Goal: Task Accomplishment & Management: Use online tool/utility

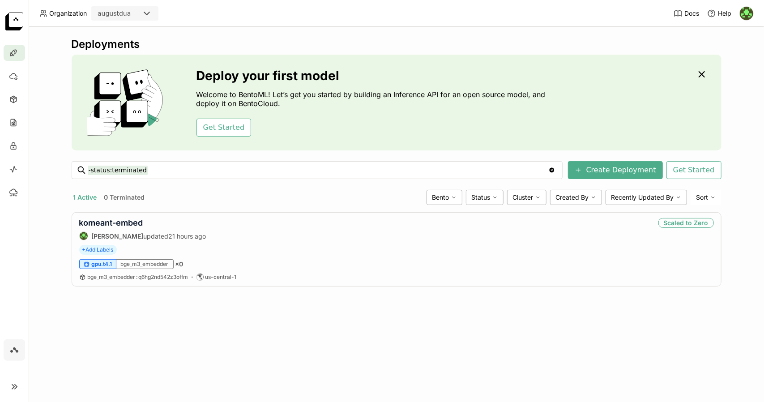
click at [16, 355] on icon at bounding box center [14, 350] width 11 height 11
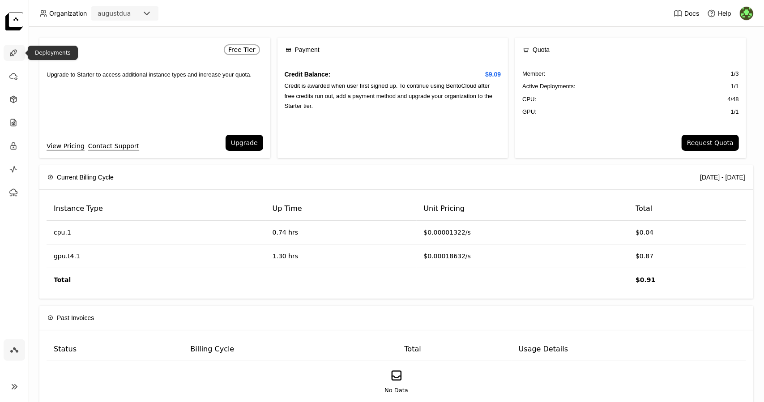
click at [18, 52] on div at bounding box center [14, 53] width 21 height 16
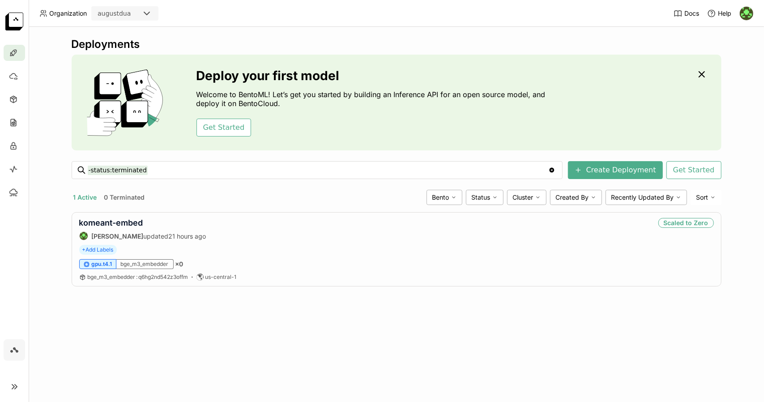
click at [325, 369] on div "Deployments Deploy your first model Welcome to BentoML! Let’s get you started b…" at bounding box center [397, 214] width 736 height 375
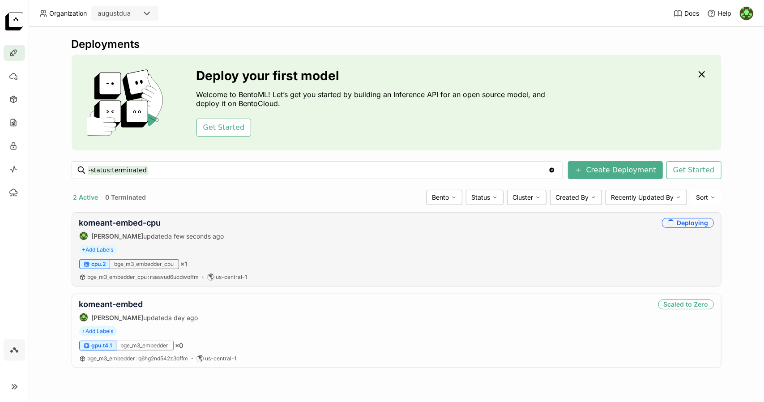
click at [349, 232] on div "komeant-embed-cpu August Dua updated a few seconds ago Deploying" at bounding box center [396, 229] width 635 height 22
click at [128, 221] on link "komeant-embed-cpu" at bounding box center [120, 222] width 82 height 9
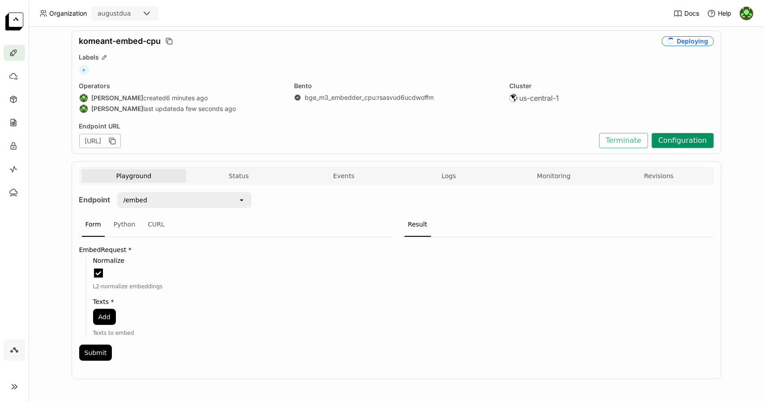
click at [693, 138] on button "Configuration" at bounding box center [683, 140] width 62 height 15
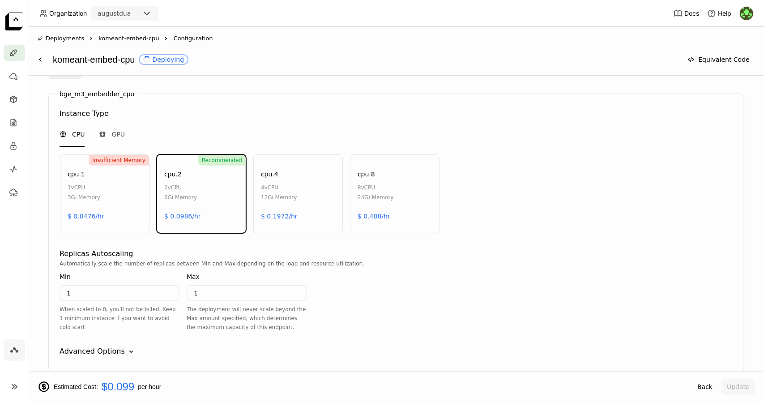
scroll to position [427, 0]
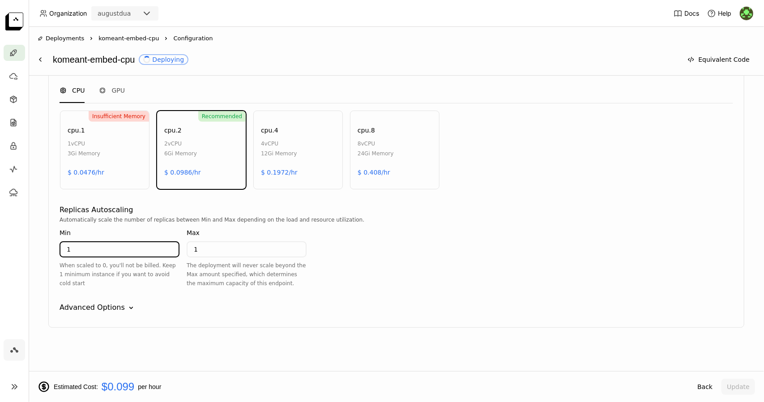
click at [136, 252] on input "1" at bounding box center [119, 249] width 118 height 14
type input "0"
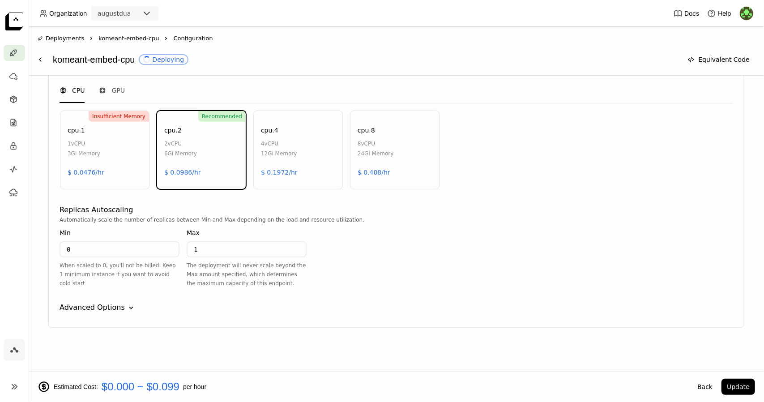
click at [188, 317] on div "bge_m3_embedder_cpu Instance Type CPU GPU Insufficient Memory cpu.1 1 vCPU 3Gi …" at bounding box center [396, 189] width 696 height 278
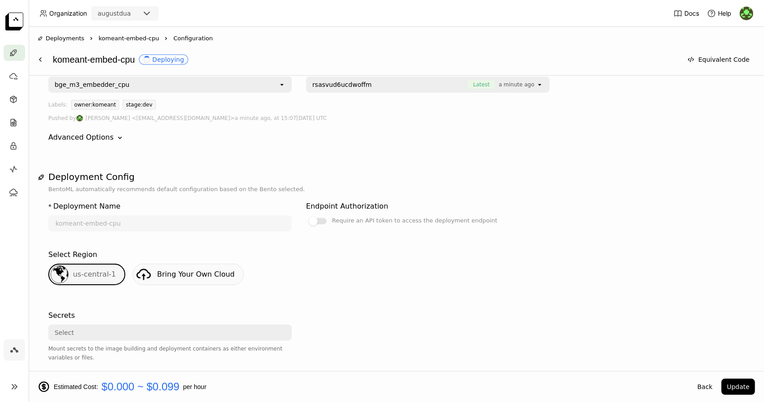
scroll to position [0, 0]
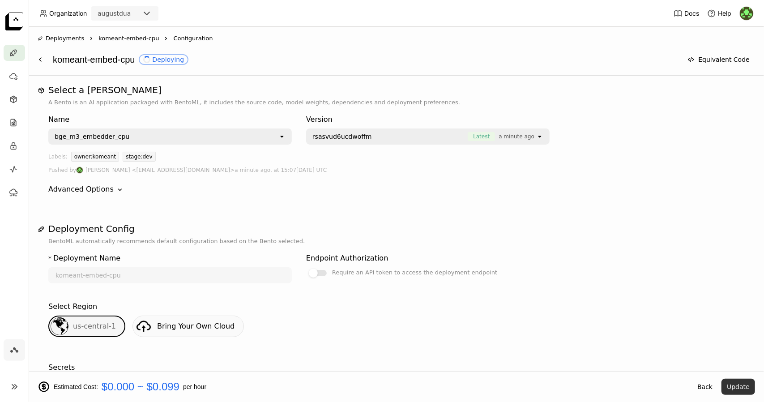
click at [733, 387] on button "Update" at bounding box center [739, 387] width 34 height 16
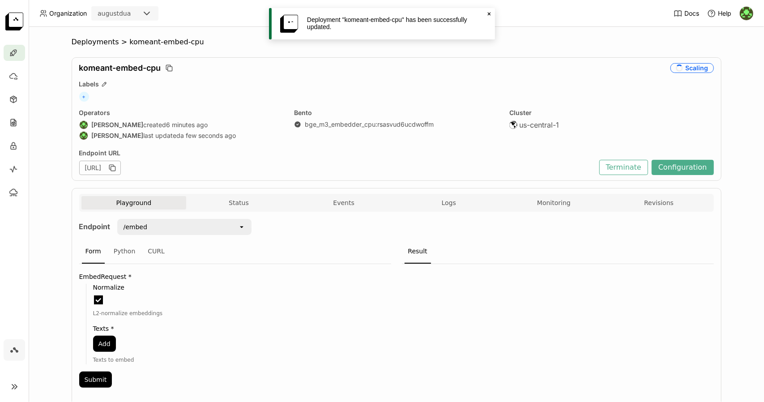
click at [492, 15] on icon "Close" at bounding box center [489, 13] width 7 height 7
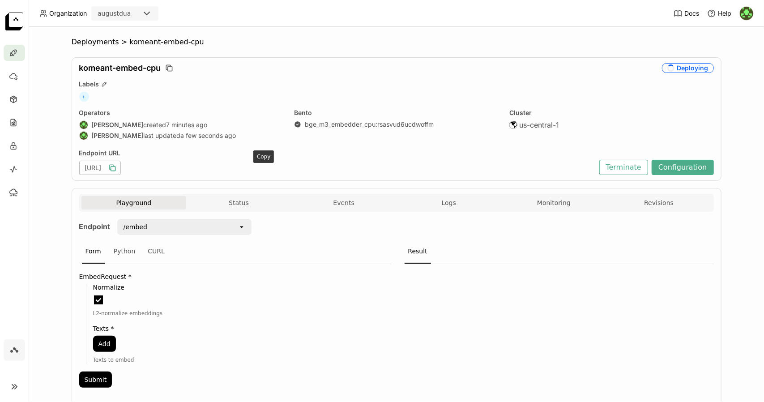
click at [117, 169] on icon "button" at bounding box center [112, 167] width 9 height 9
click at [86, 44] on span "Deployments" at bounding box center [95, 42] width 47 height 9
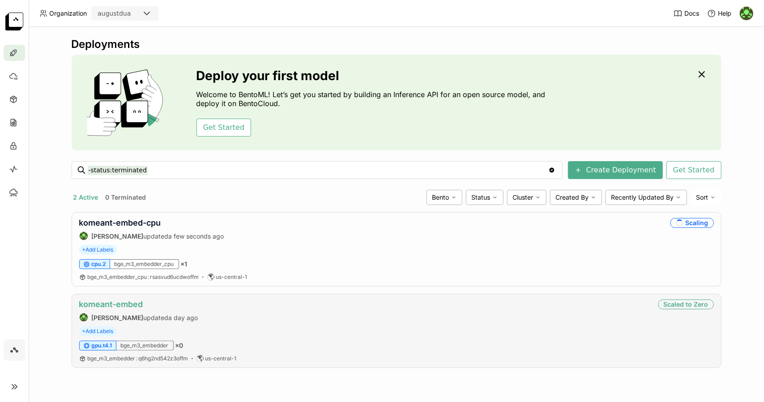
click at [129, 302] on link "komeant-embed" at bounding box center [111, 304] width 64 height 9
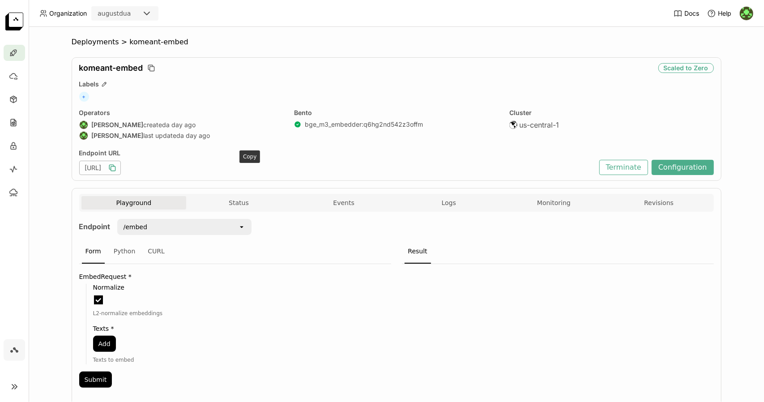
click at [117, 167] on icon "button" at bounding box center [112, 167] width 9 height 9
click at [445, 203] on span "Logs" at bounding box center [449, 203] width 14 height 8
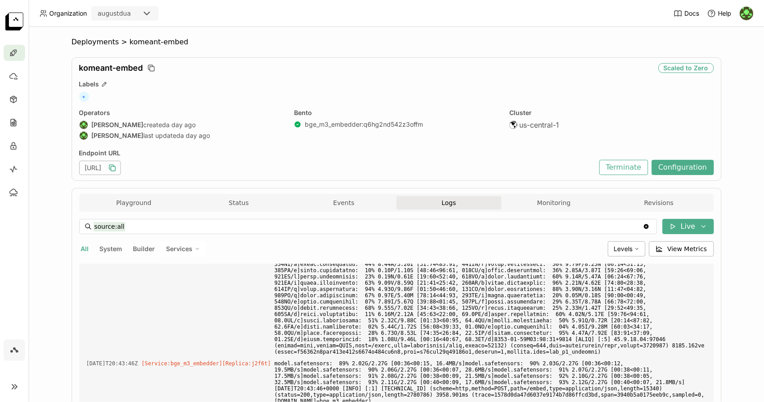
scroll to position [2787, 0]
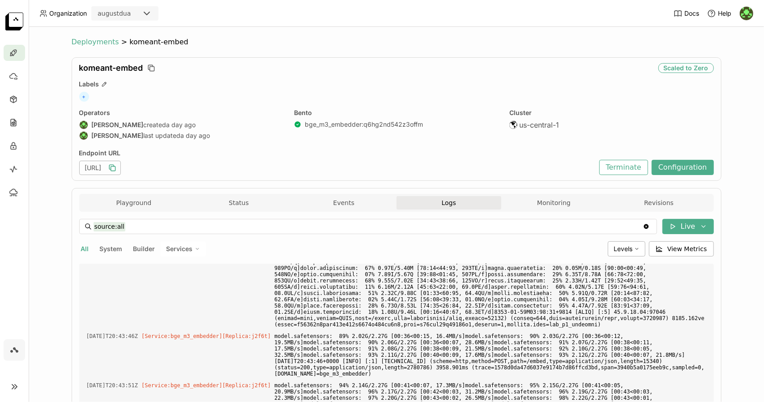
click at [83, 39] on span "Deployments" at bounding box center [95, 42] width 47 height 9
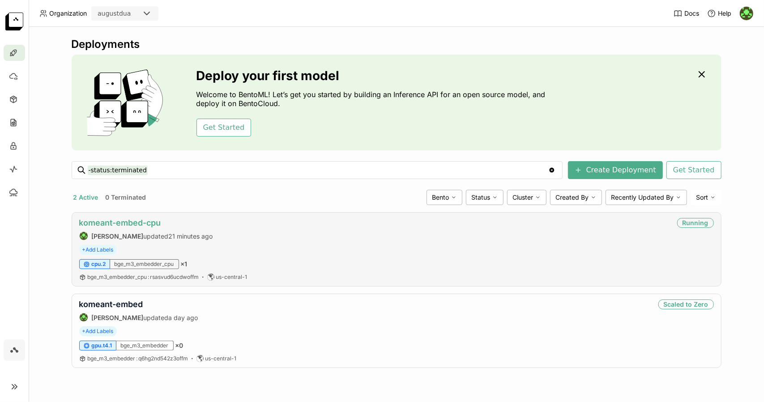
click at [151, 223] on link "komeant-embed-cpu" at bounding box center [120, 222] width 82 height 9
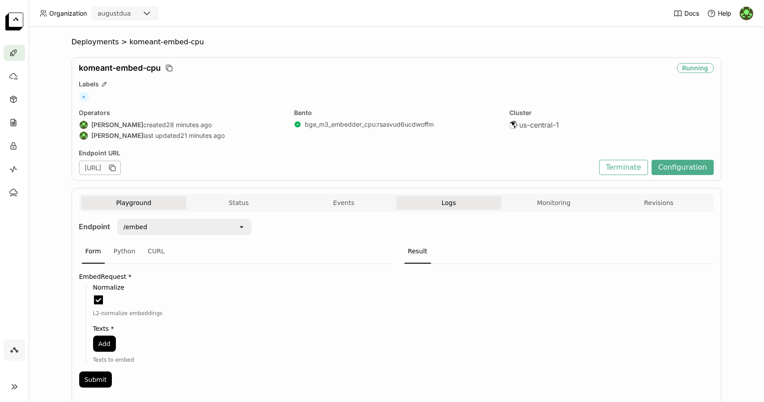
click at [444, 202] on span "Logs" at bounding box center [449, 203] width 14 height 8
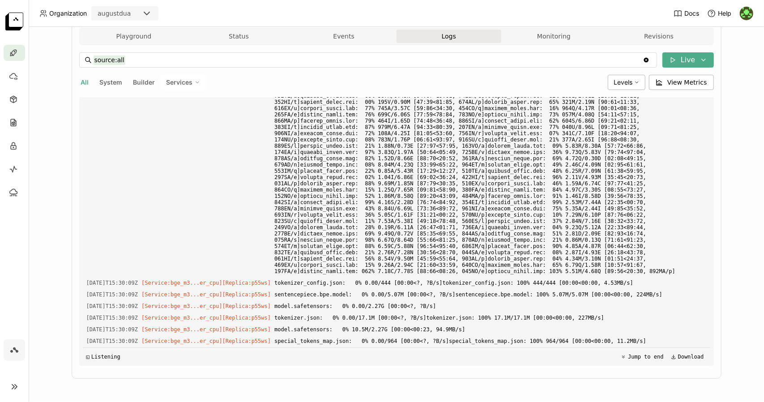
scroll to position [2084, 0]
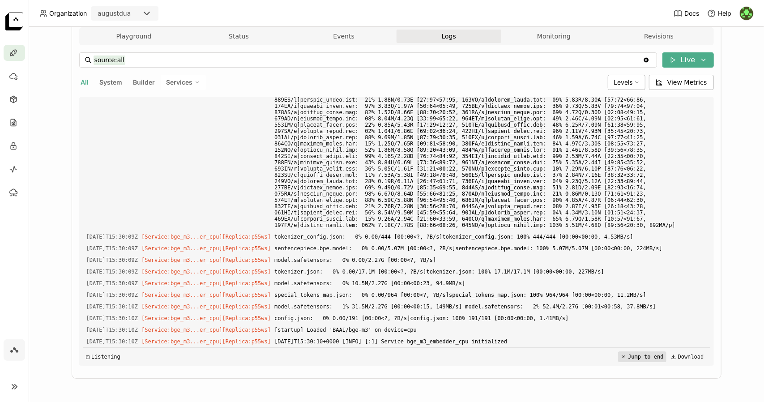
click at [645, 359] on button "Jump to end" at bounding box center [642, 357] width 48 height 11
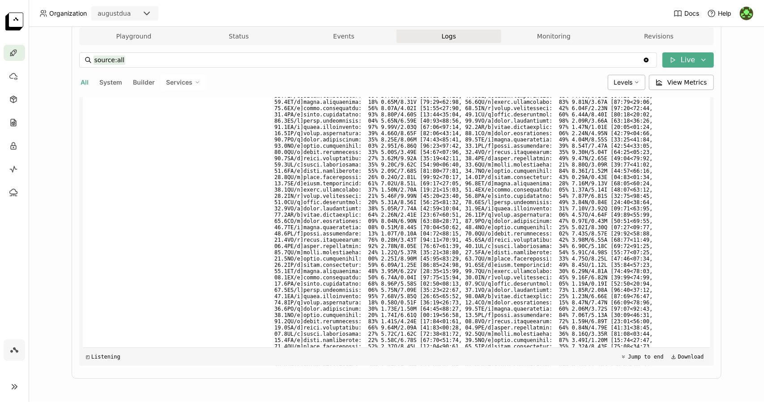
scroll to position [2628, 0]
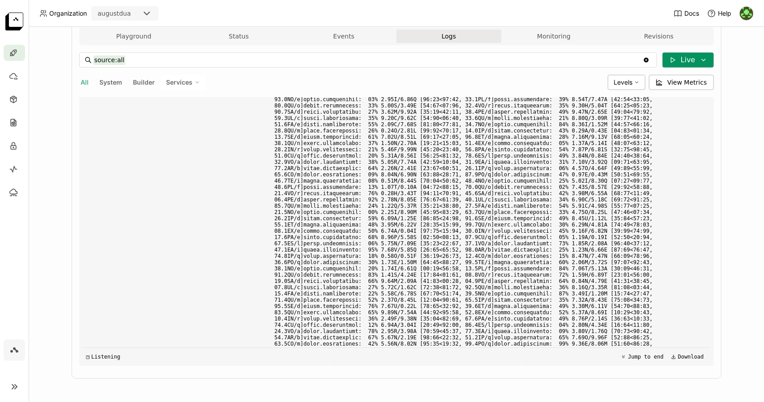
click at [674, 59] on icon at bounding box center [673, 59] width 7 height 7
click at [604, 80] on button "Live" at bounding box center [635, 77] width 150 height 15
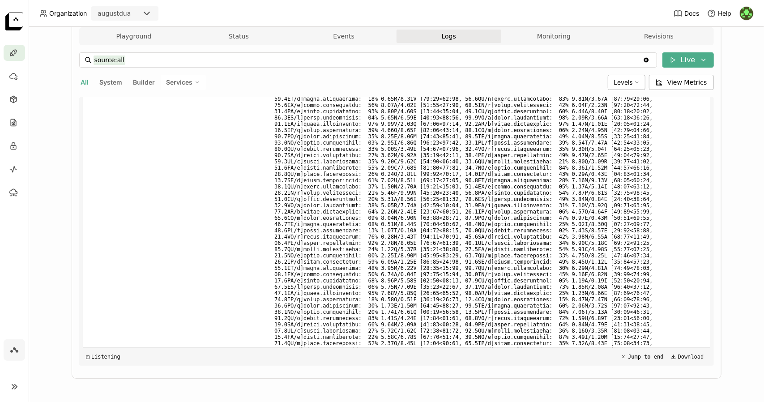
scroll to position [2597, 0]
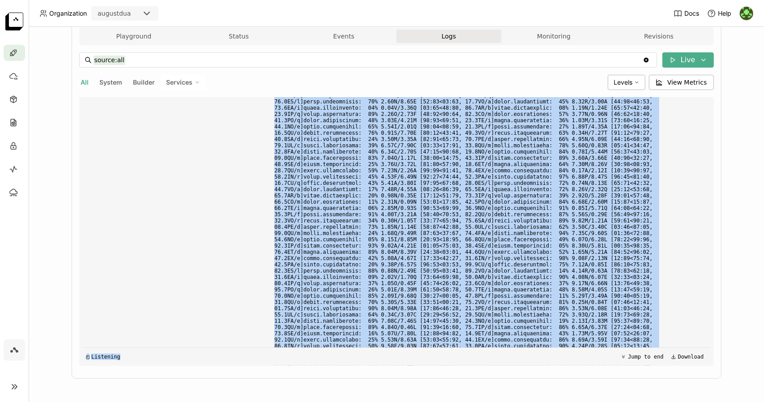
scroll to position [2597, 0]
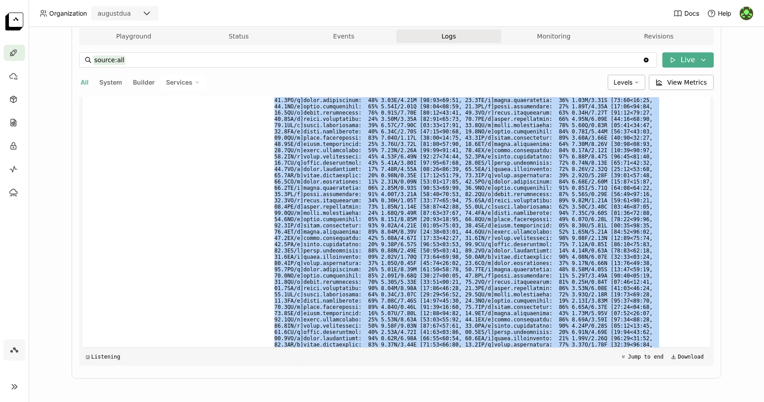
drag, startPoint x: 81, startPoint y: 218, endPoint x: 512, endPoint y: 339, distance: 448.6
click at [512, 339] on div "[DATE]T15:31:19Z [Service:bge_m3...er_cpu] [Replica: p55ws ]" at bounding box center [397, 107] width 628 height 612
copy div "[DATE]T15:31:19Z [Service:bge_m3...er_cpu] [Replica: p55ws ] model.safetensors:…"
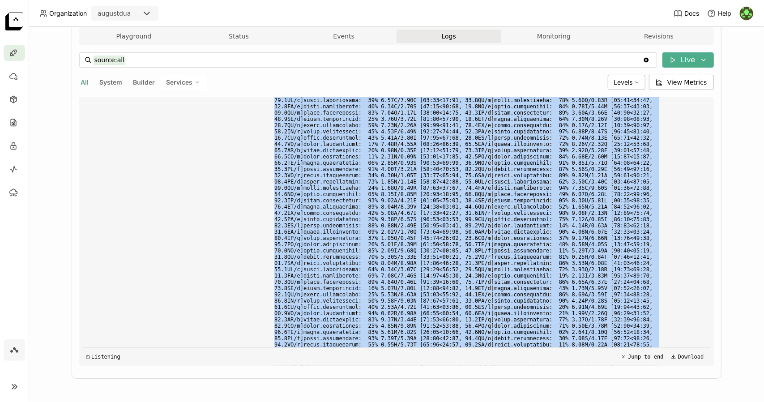
drag, startPoint x: 80, startPoint y: 330, endPoint x: 600, endPoint y: 345, distance: 520.2
click at [600, 389] on div "[DATE]T15:34:41Z [Service:bge_m3...er_cpu] [Replica: p55ws ] [DATE]T15:34:41+00…" at bounding box center [397, 400] width 628 height 22
copy div "[DATE]T15:34:41Z [Service:bge_m3...er_cpu] [Replica: p55ws ] [DATE]T15:34:41+00…"
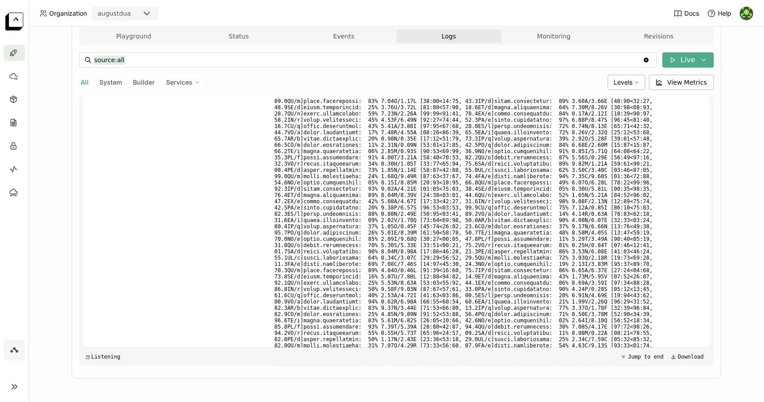
click at [228, 247] on div "[DATE]T15:31:19Z [Service:bge_m3...er_cpu] [Replica: p55ws ]" at bounding box center [397, 70] width 628 height 612
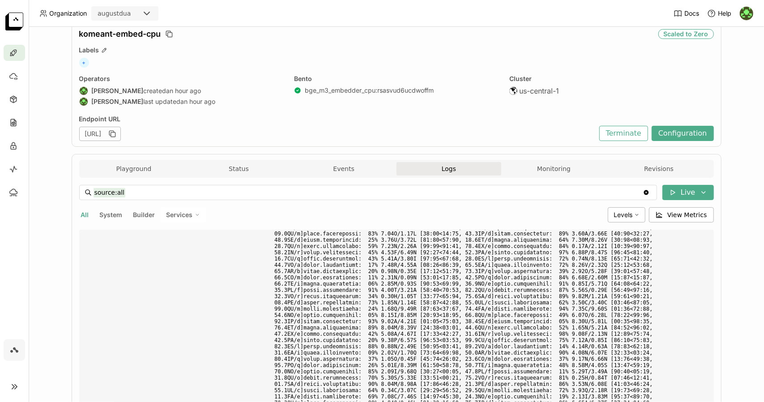
scroll to position [0, 0]
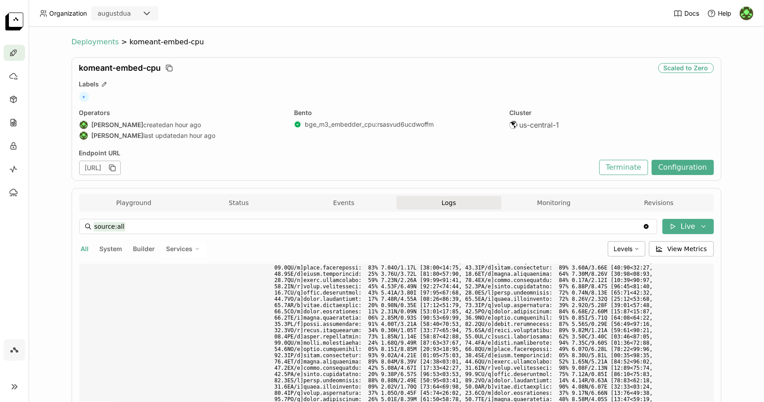
click at [97, 44] on span "Deployments" at bounding box center [95, 42] width 47 height 9
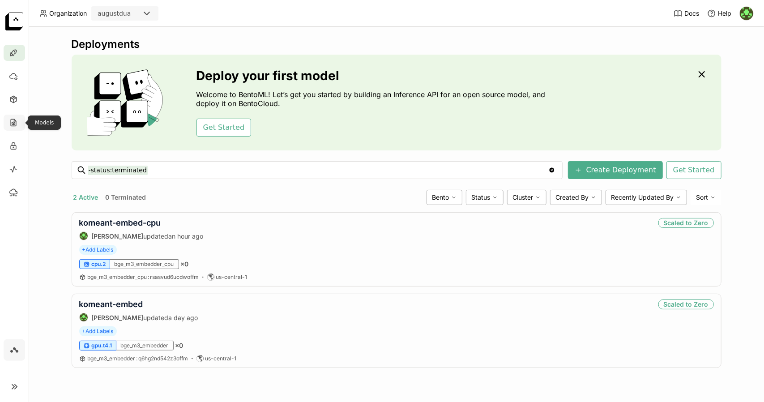
click at [16, 117] on div at bounding box center [14, 123] width 21 height 16
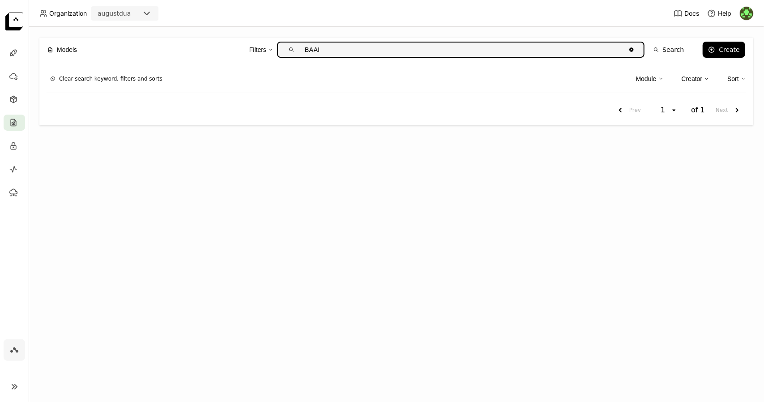
type input "BAAI"
click at [328, 197] on div "Models Filters BAAI Clear value Search Create Clear search keyword, filters and…" at bounding box center [397, 214] width 736 height 375
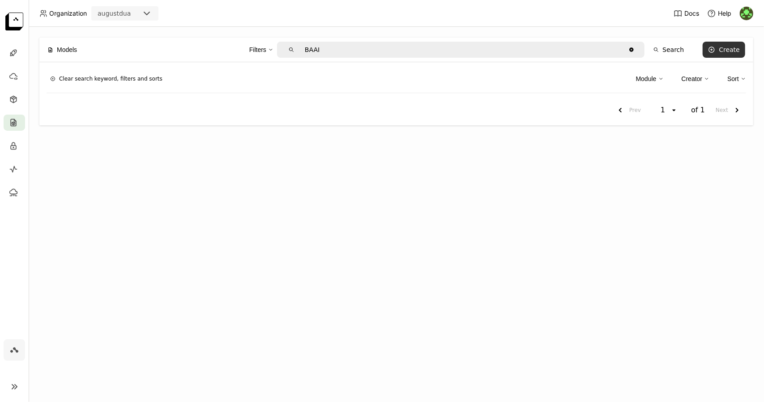
click at [712, 49] on icon at bounding box center [712, 50] width 0 height 2
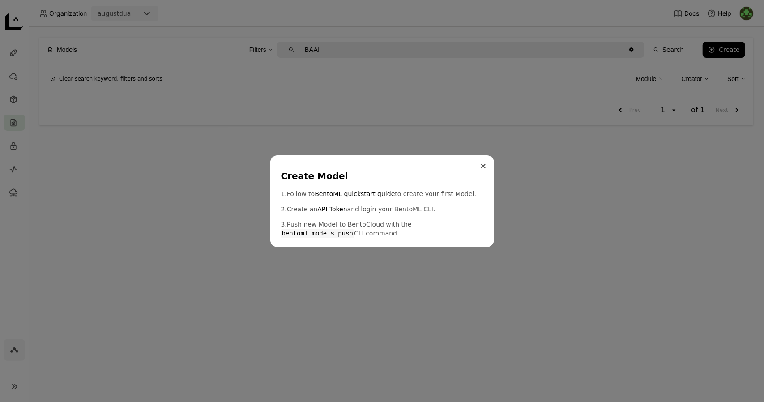
click at [487, 170] on button "Close" at bounding box center [483, 166] width 11 height 11
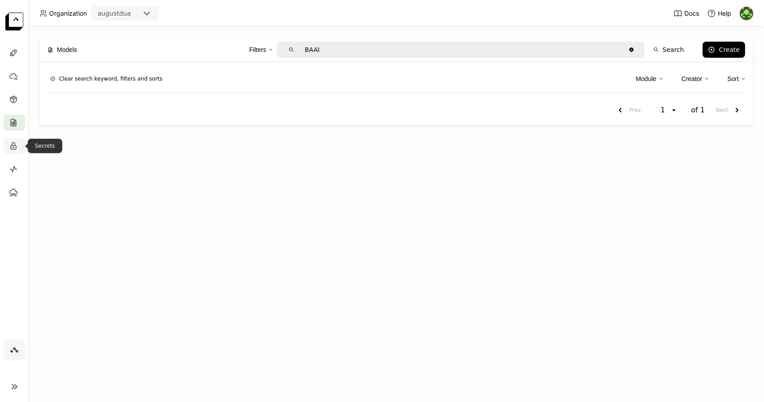
click at [16, 150] on icon at bounding box center [13, 146] width 9 height 9
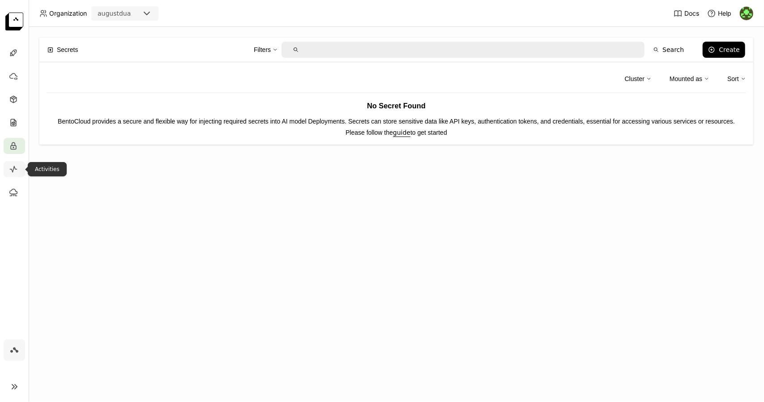
click at [14, 168] on icon at bounding box center [13, 169] width 7 height 6
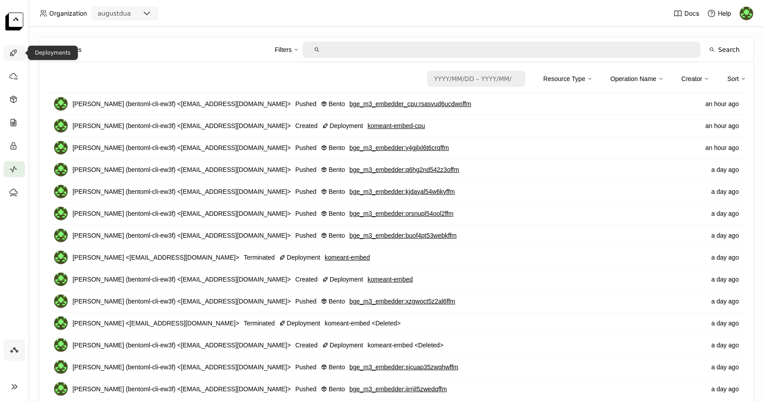
click at [13, 57] on icon at bounding box center [13, 52] width 9 height 9
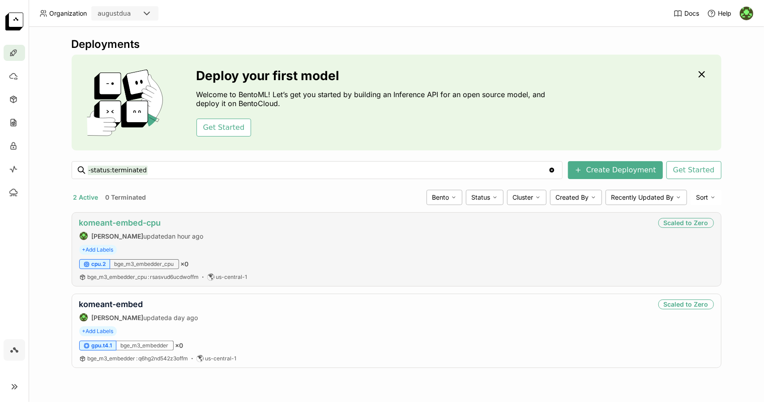
click at [140, 219] on link "komeant-embed-cpu" at bounding box center [120, 222] width 82 height 9
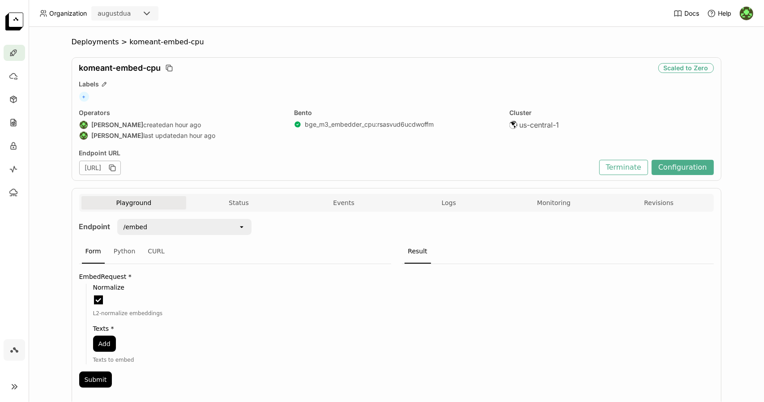
scroll to position [27, 0]
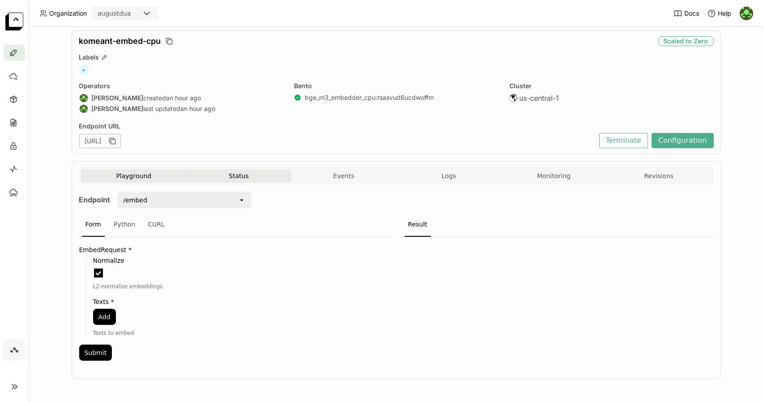
click at [232, 177] on button "Status" at bounding box center [238, 175] width 105 height 13
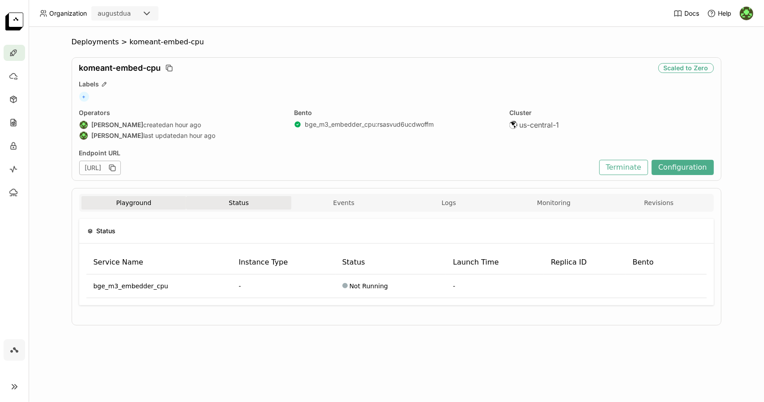
click at [138, 203] on button "Playground" at bounding box center [134, 202] width 105 height 13
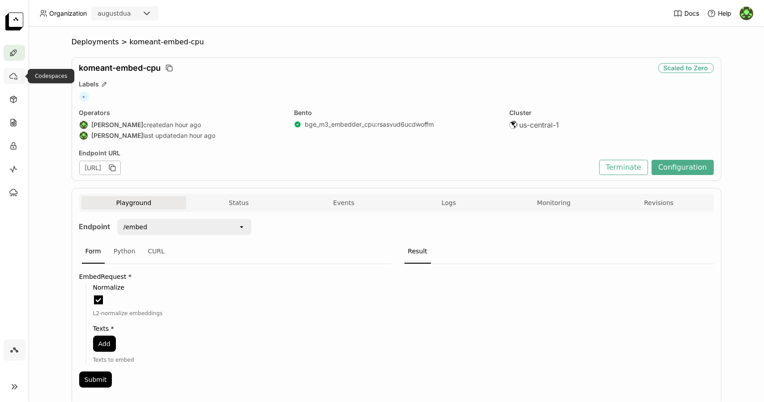
click at [11, 73] on icon at bounding box center [13, 76] width 9 height 9
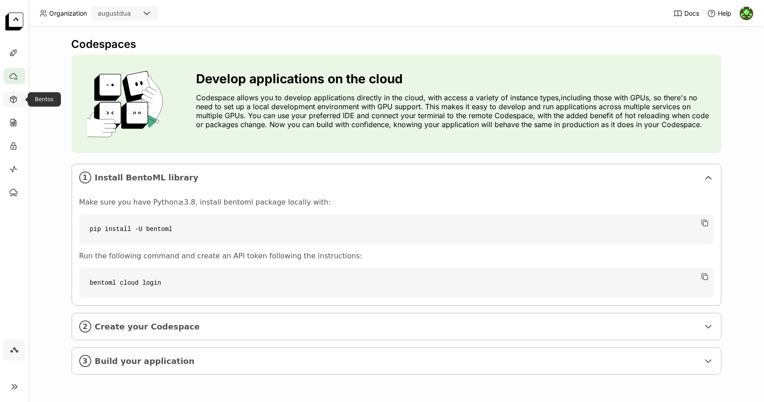
click at [14, 105] on div at bounding box center [14, 99] width 21 height 16
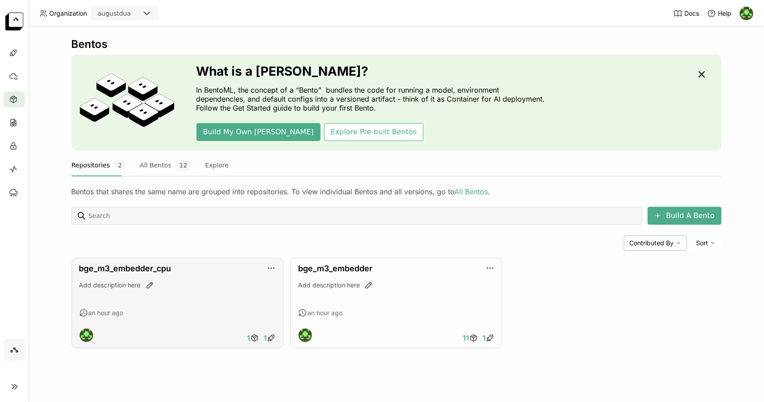
click at [132, 289] on div "Add description here" at bounding box center [177, 285] width 197 height 9
click at [176, 289] on div "Add description here" at bounding box center [177, 293] width 197 height 24
click at [230, 314] on div "an hour ago" at bounding box center [177, 313] width 197 height 9
click at [271, 271] on icon "button" at bounding box center [271, 268] width 9 height 9
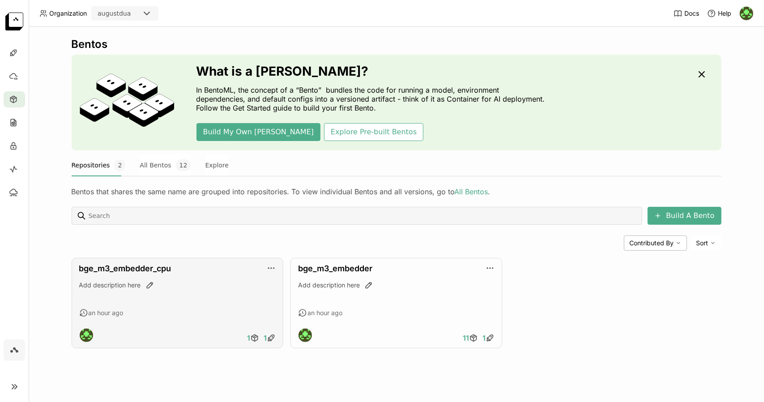
click at [236, 315] on div "an hour ago" at bounding box center [177, 313] width 197 height 9
click at [326, 139] on button "Explore Pre-built Bentos" at bounding box center [373, 132] width 99 height 18
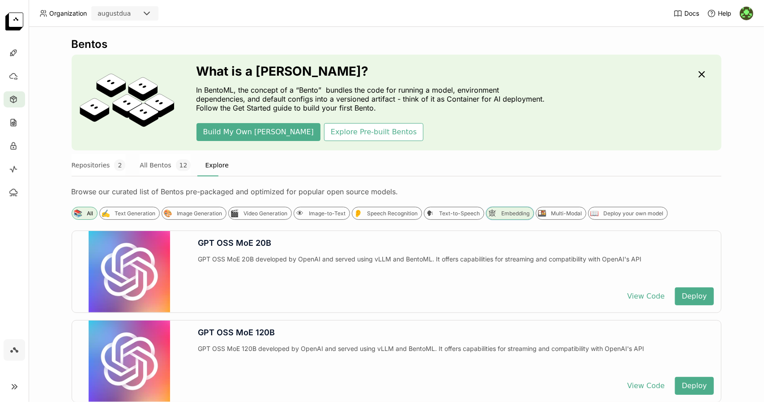
click at [502, 216] on div "Embedding" at bounding box center [516, 213] width 28 height 7
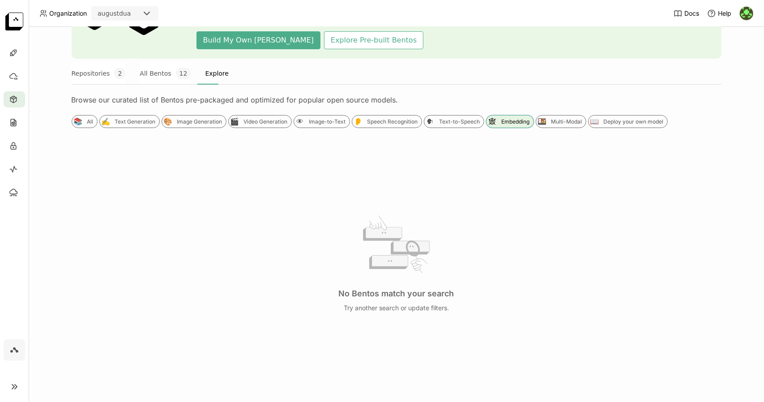
scroll to position [92, 0]
click at [492, 123] on div "🕸 Embedding" at bounding box center [510, 121] width 48 height 13
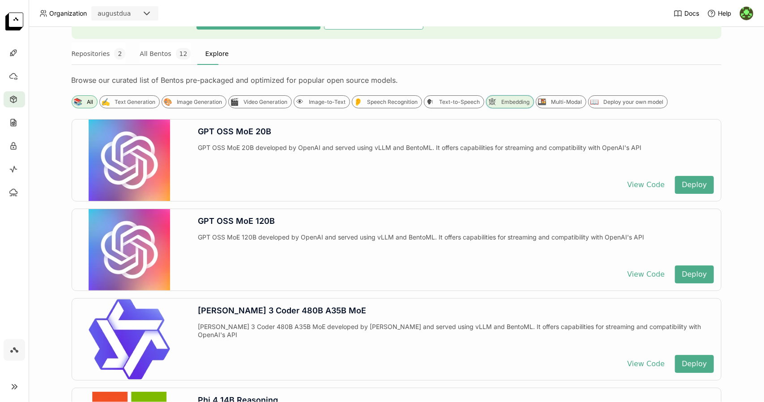
scroll to position [112, 0]
click at [488, 101] on div "🕸" at bounding box center [492, 101] width 9 height 9
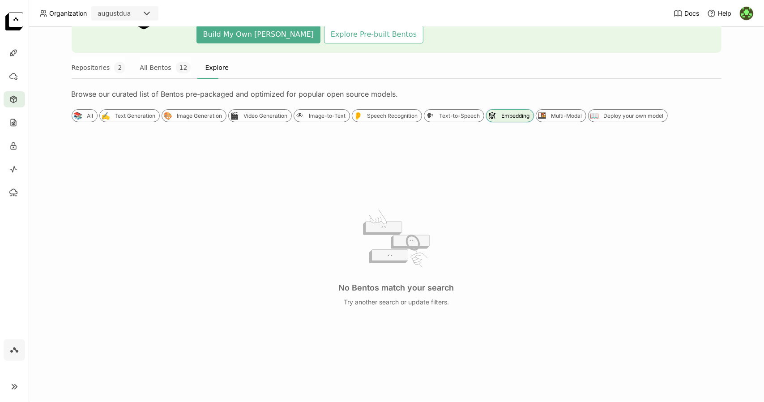
scroll to position [97, 0]
click at [489, 112] on div "🕸" at bounding box center [492, 116] width 9 height 9
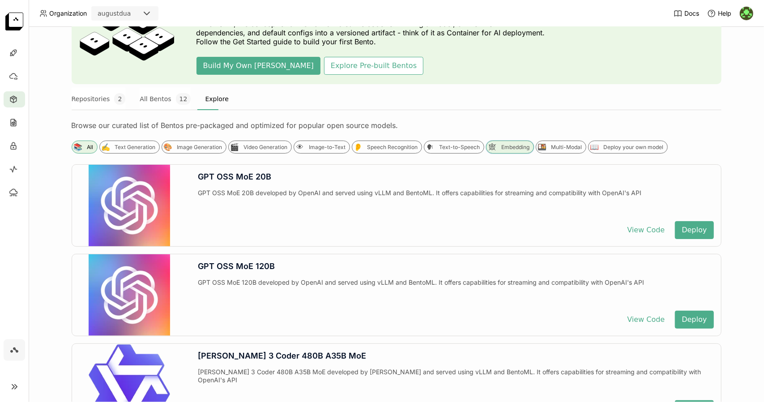
scroll to position [0, 0]
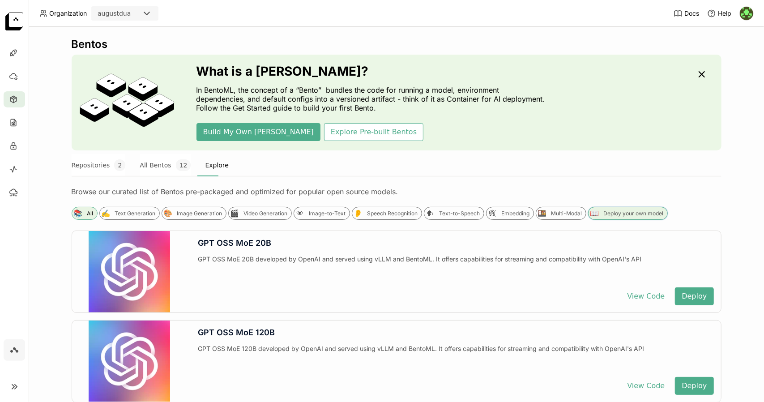
click at [608, 219] on div "📖 Deploy your own model" at bounding box center [628, 213] width 80 height 13
click at [15, 47] on div at bounding box center [14, 53] width 21 height 16
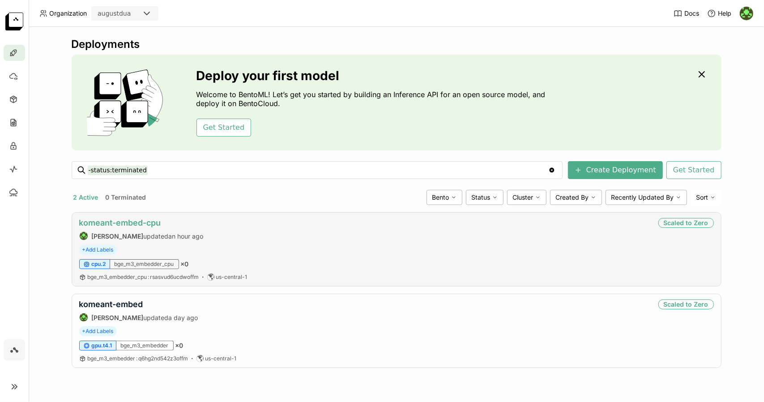
click at [113, 222] on link "komeant-embed-cpu" at bounding box center [120, 222] width 82 height 9
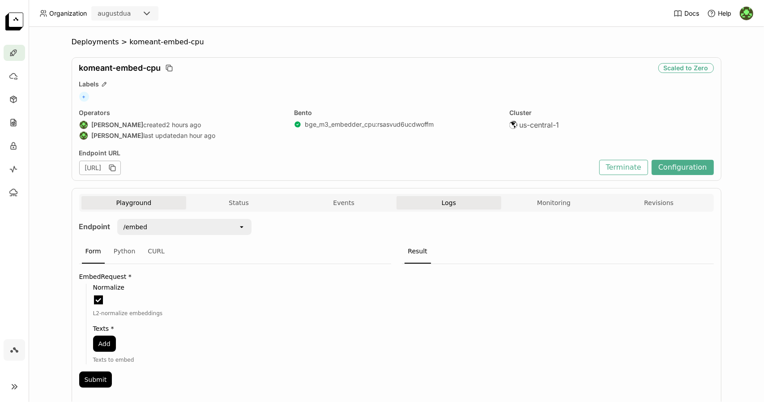
click at [464, 207] on button "Logs" at bounding box center [449, 202] width 105 height 13
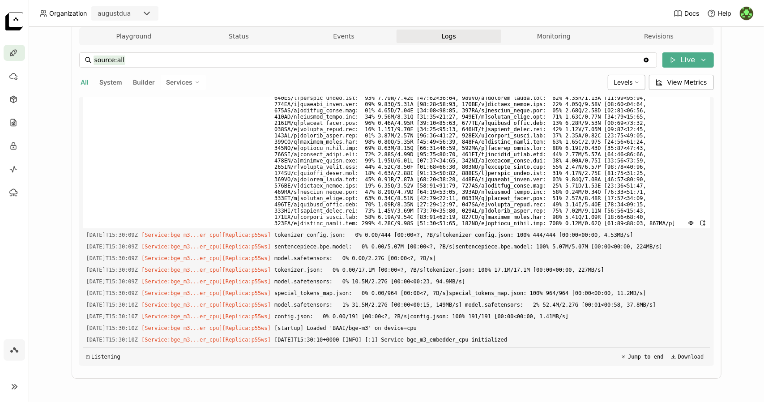
scroll to position [2001, 0]
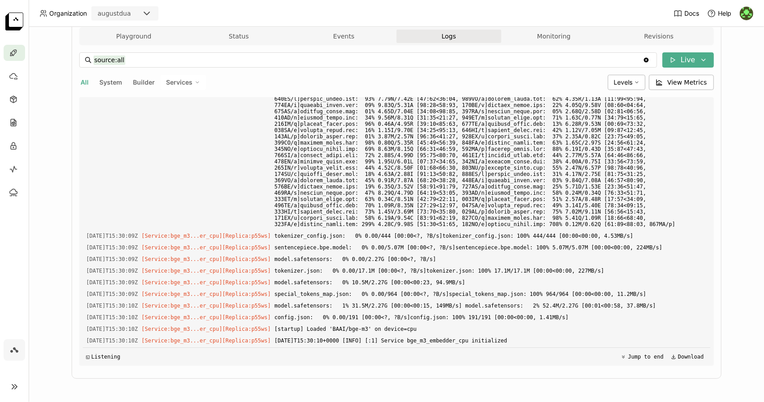
drag, startPoint x: 482, startPoint y: 338, endPoint x: 56, endPoint y: 219, distance: 442.2
click at [56, 219] on div "Deployments > komeant-embed-cpu komeant-embed-cpu Scaled to Zero Labels + Opera…" at bounding box center [397, 214] width 736 height 375
copy div "[DATE]T15:30:09Z [Service:bge_m3...er_cpu] [Replica: p55ws ] tokenizer_config.j…"
